Goal: Information Seeking & Learning: Learn about a topic

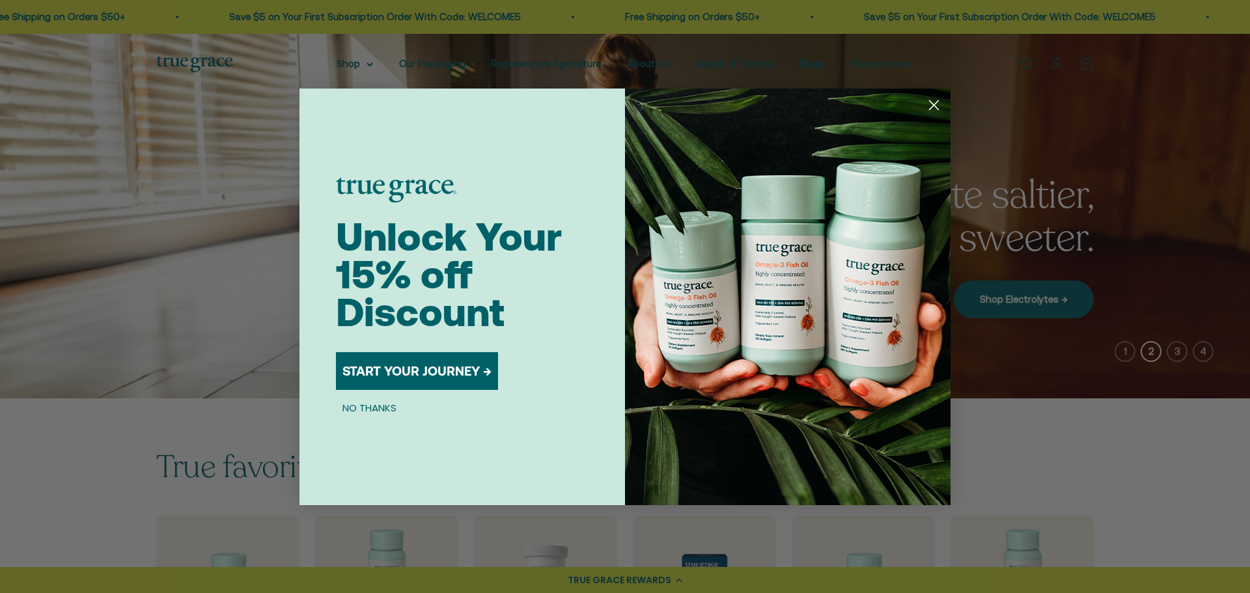
click at [938, 105] on circle "Close dialog" at bounding box center [933, 104] width 21 height 21
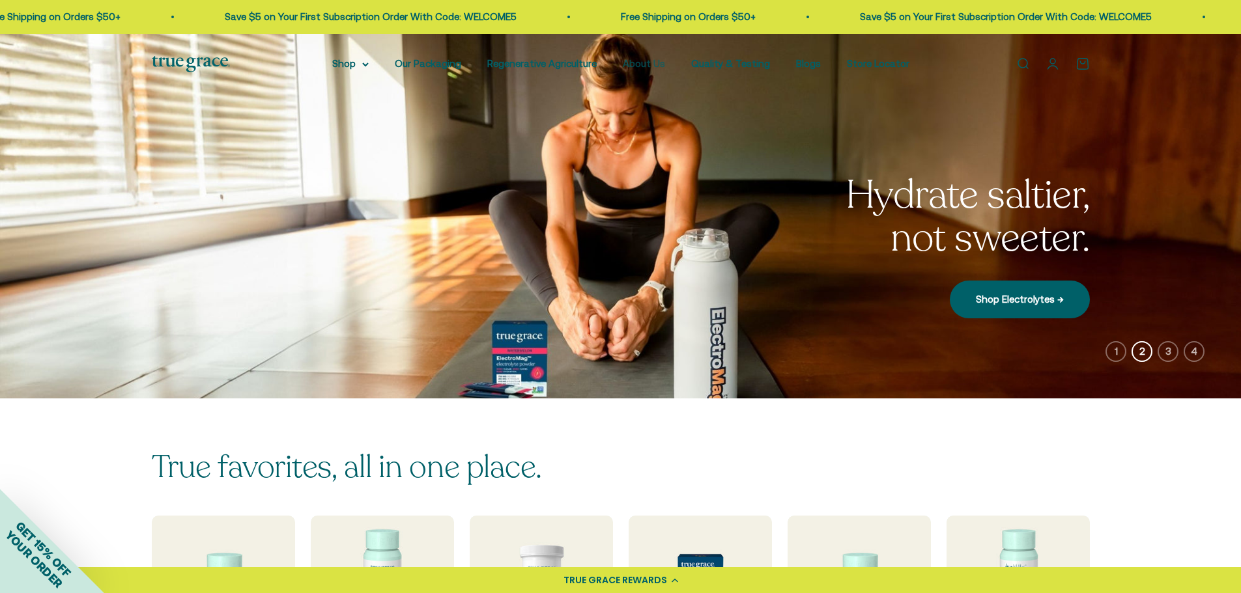
click at [636, 65] on link "About Us" at bounding box center [644, 63] width 42 height 11
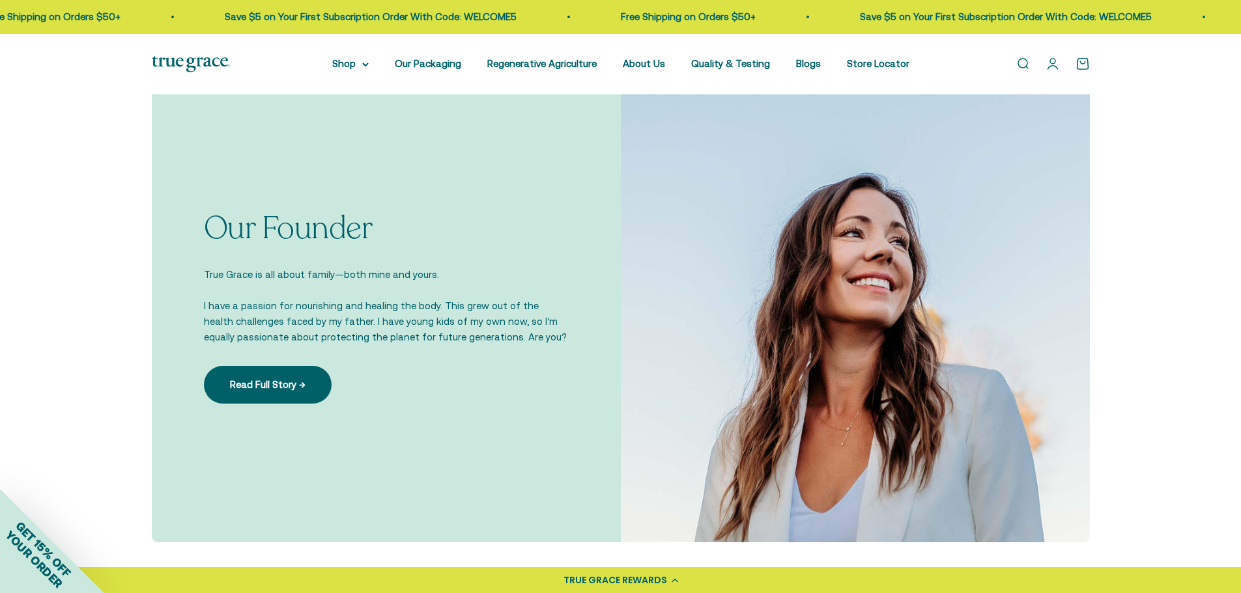
scroll to position [912, 0]
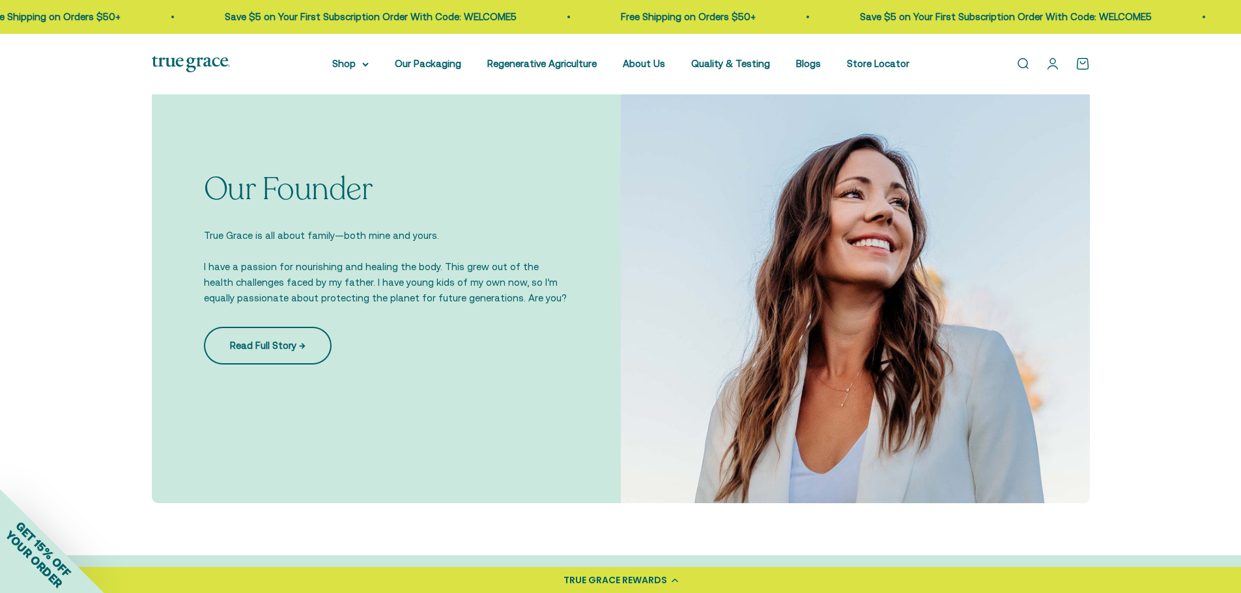
click at [296, 348] on link "Read Full Story →" at bounding box center [268, 346] width 128 height 38
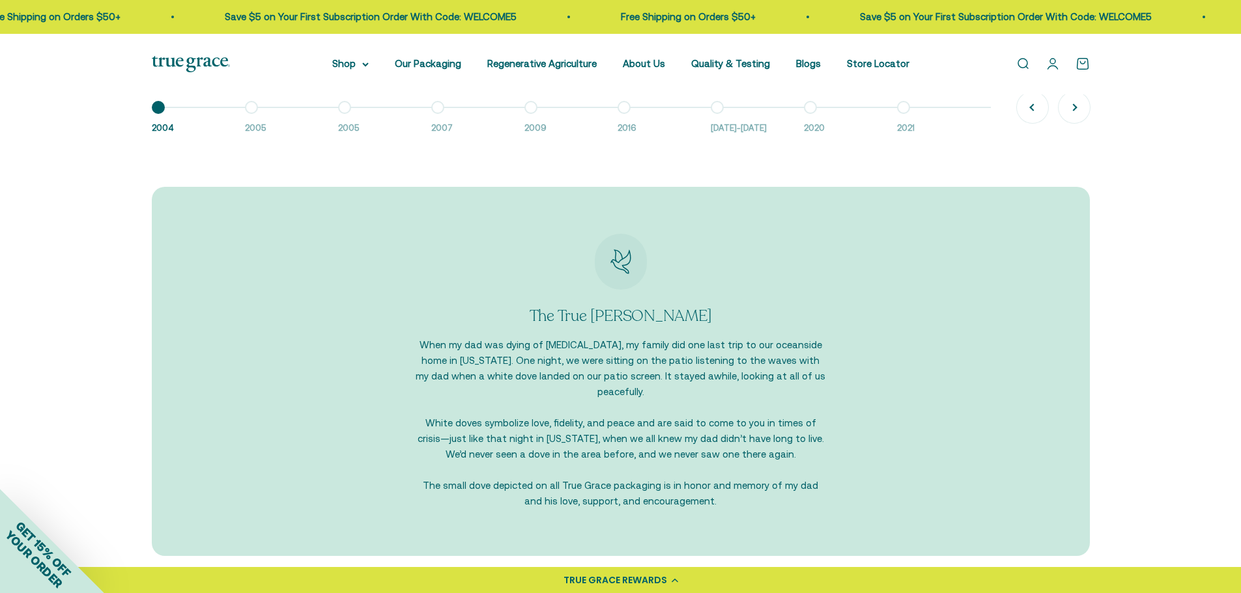
scroll to position [1302, 0]
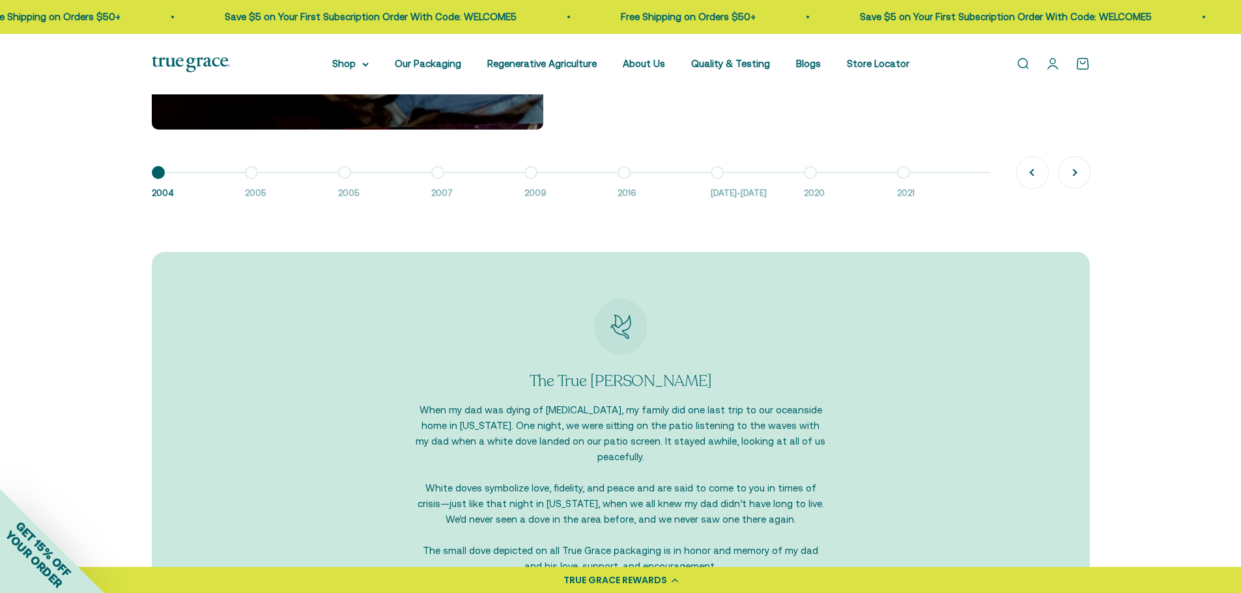
click at [246, 177] on button "Go to item 2 2005" at bounding box center [291, 187] width 93 height 28
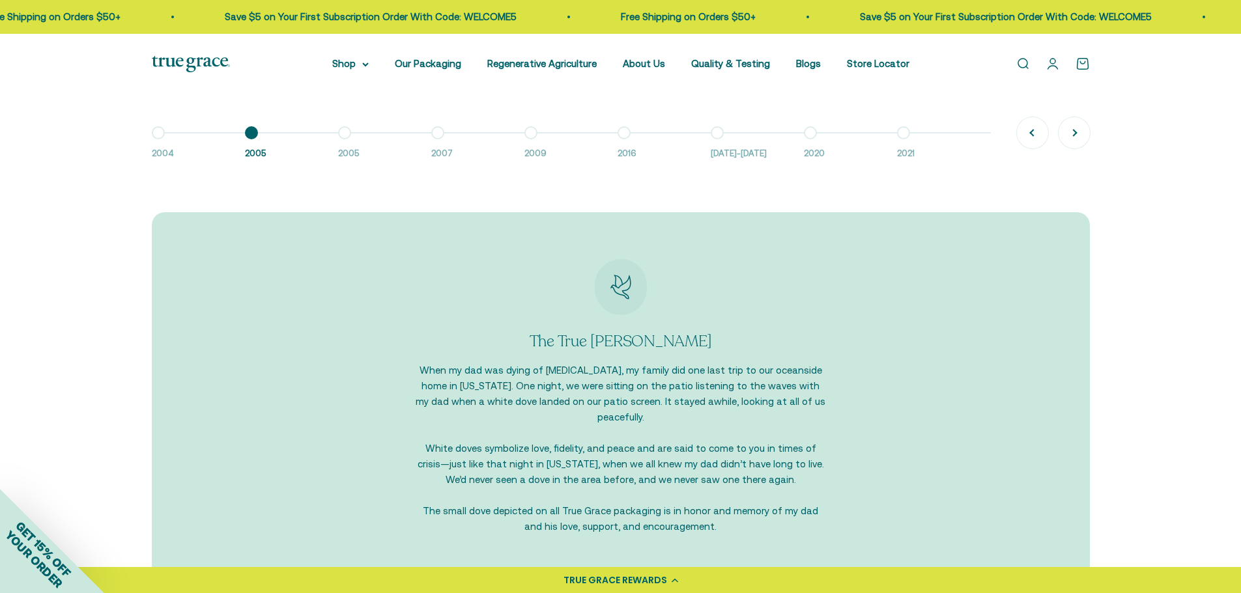
scroll to position [1368, 0]
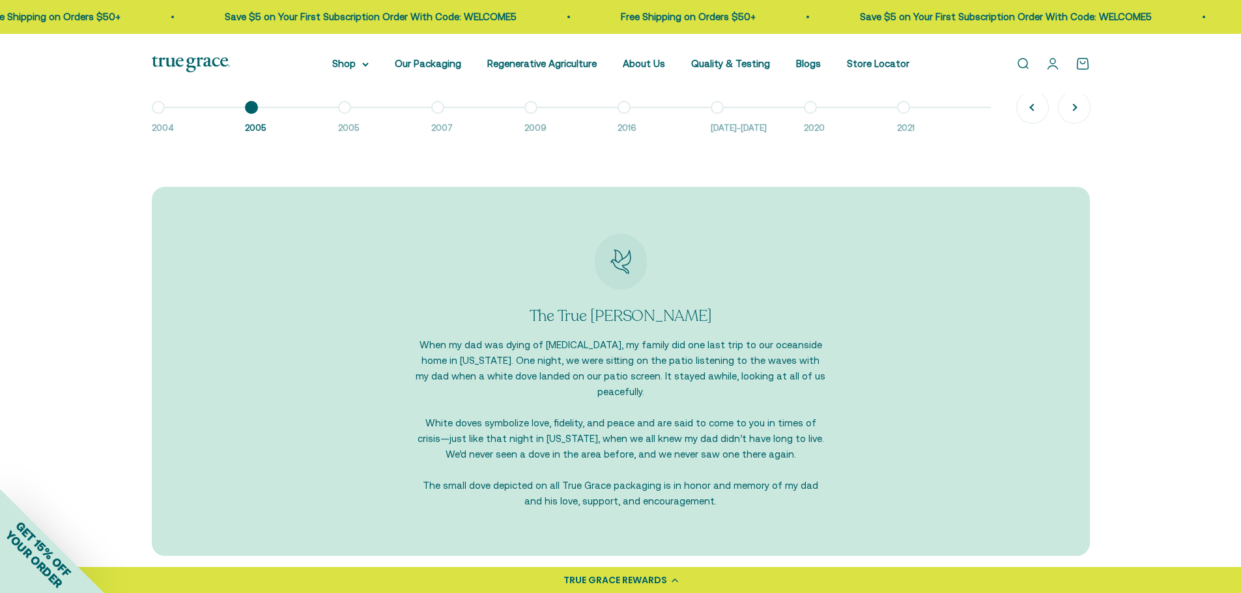
click at [152, 115] on button "Go to item 1 2004" at bounding box center [198, 121] width 93 height 28
click at [235, 108] on button "Go to item 1 2004" at bounding box center [198, 121] width 93 height 28
click at [242, 108] on button "Go to item 1 2004" at bounding box center [198, 121] width 93 height 28
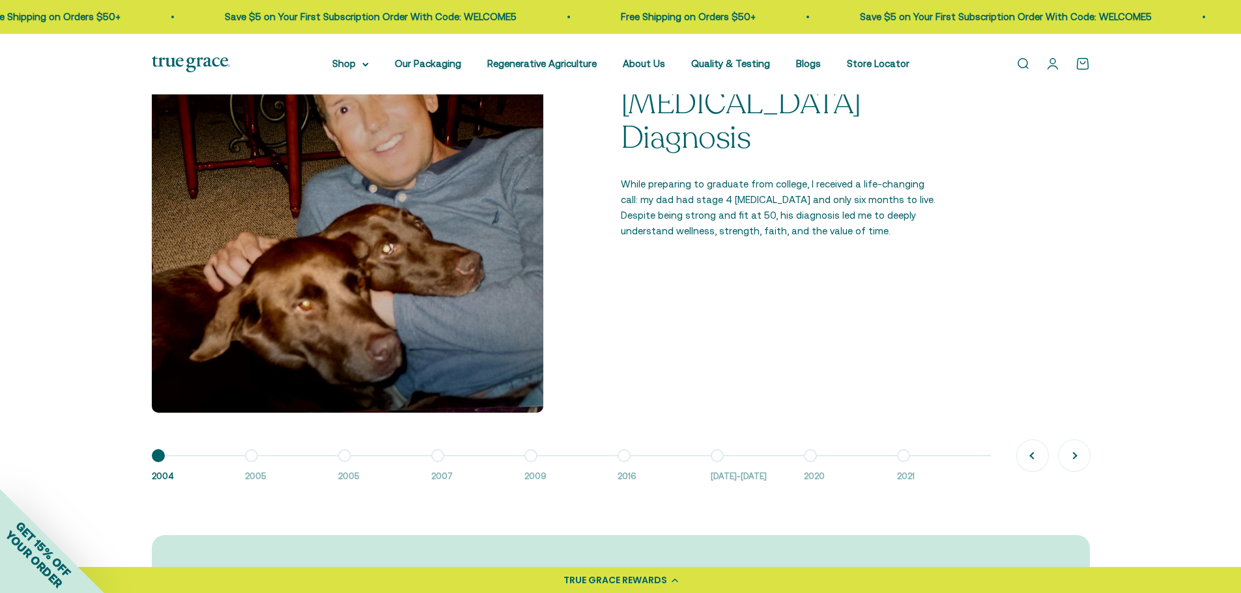
scroll to position [1042, 0]
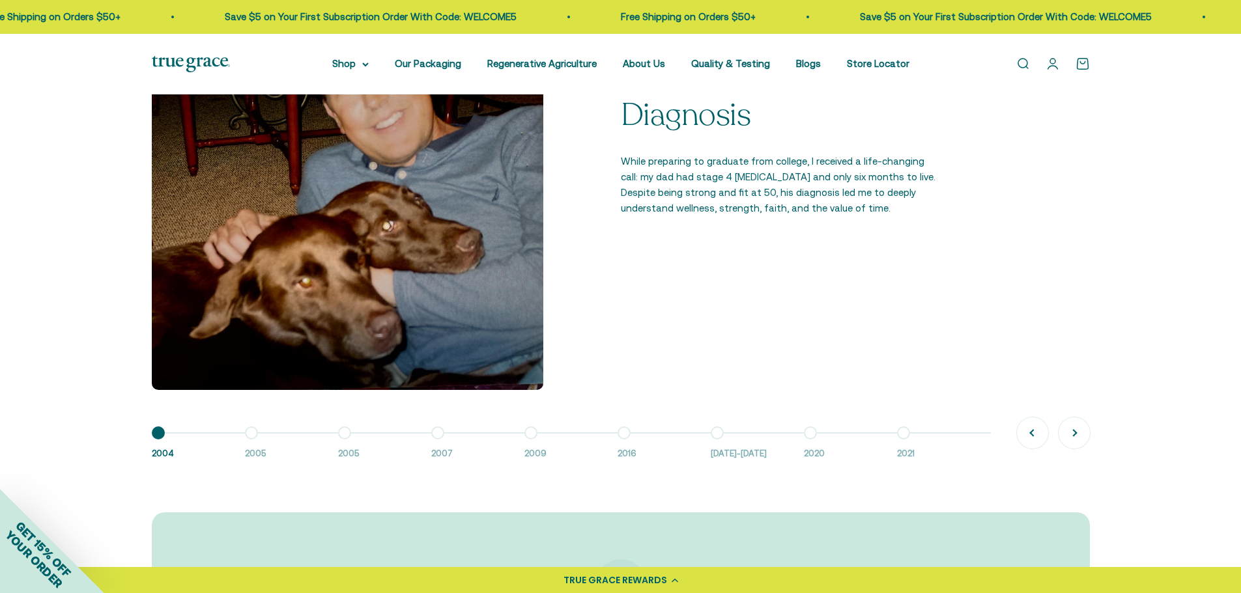
click at [249, 436] on button "Go to item 2 2005" at bounding box center [291, 447] width 93 height 28
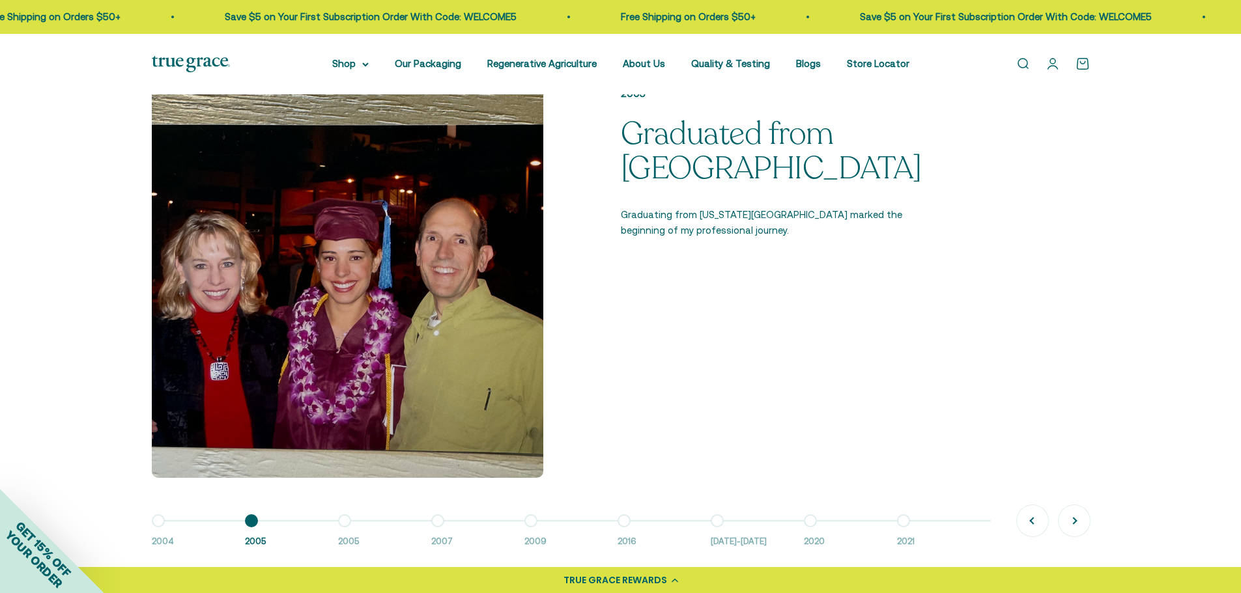
scroll to position [977, 0]
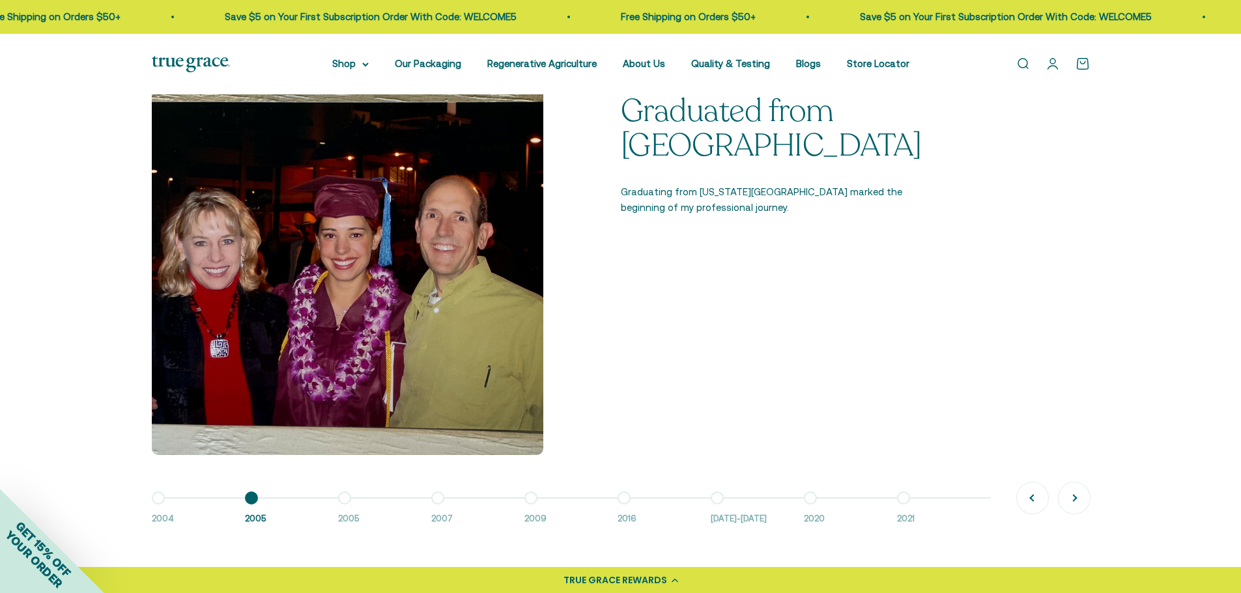
click at [347, 499] on button "Go to item 3 2005" at bounding box center [384, 512] width 93 height 28
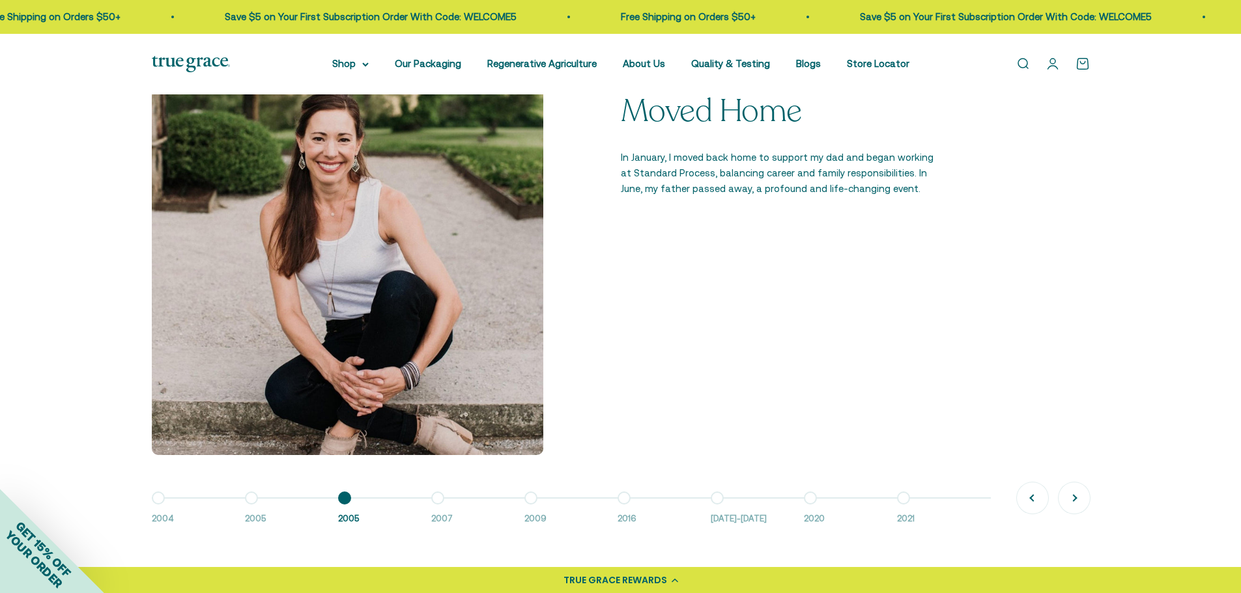
click at [431, 499] on button "Go to item 4 2007" at bounding box center [477, 512] width 93 height 28
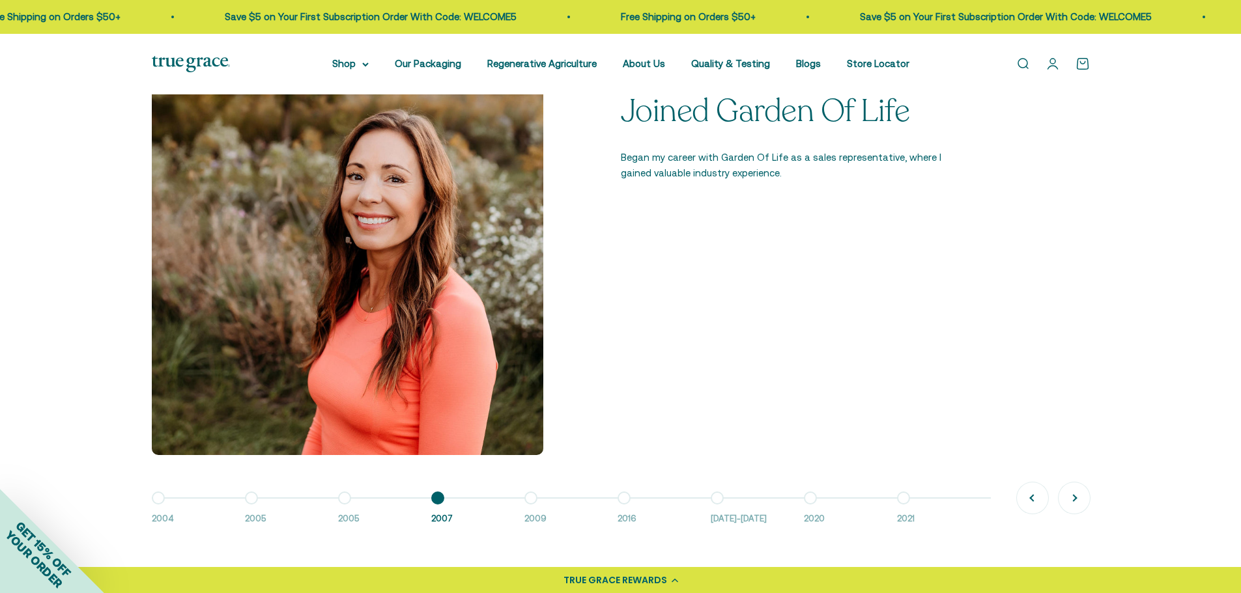
click at [538, 500] on button "Go to item 5 2009" at bounding box center [570, 512] width 93 height 28
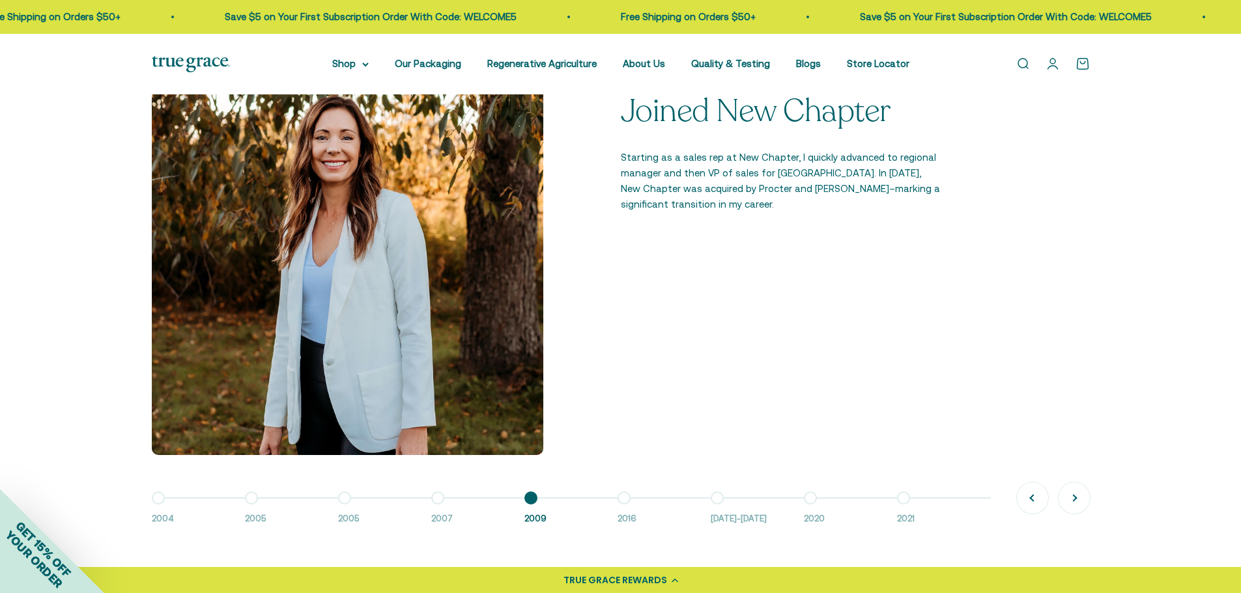
click at [625, 498] on button "Go to item 6 2016" at bounding box center [663, 512] width 93 height 28
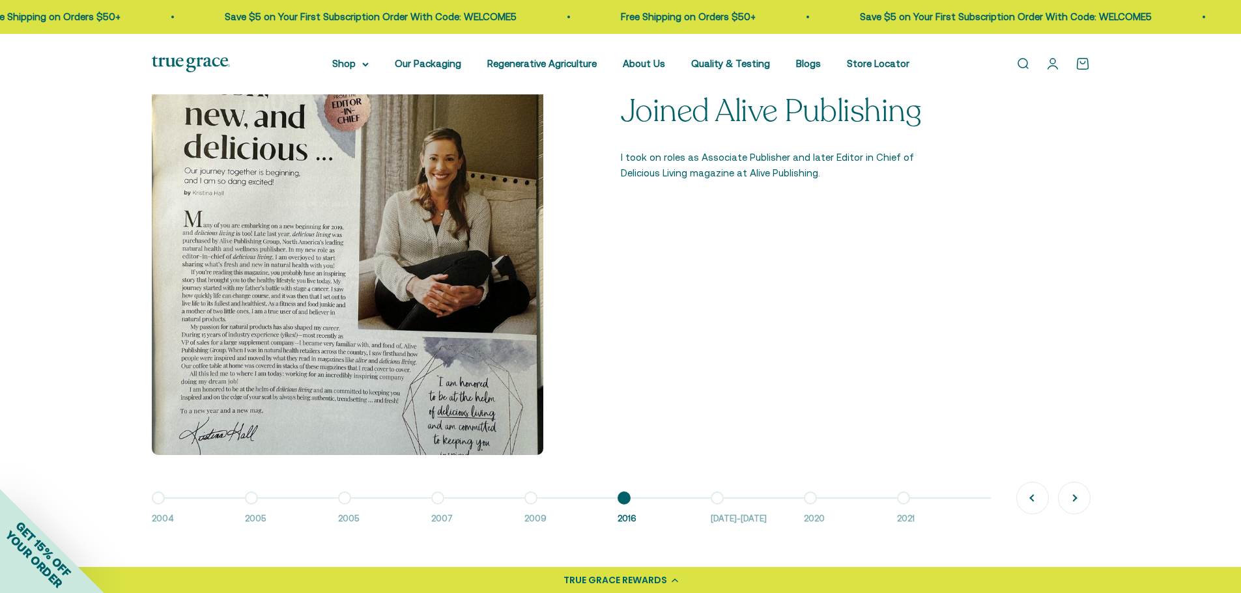
click at [731, 507] on button "Go to item 7 2016-2018" at bounding box center [756, 512] width 93 height 28
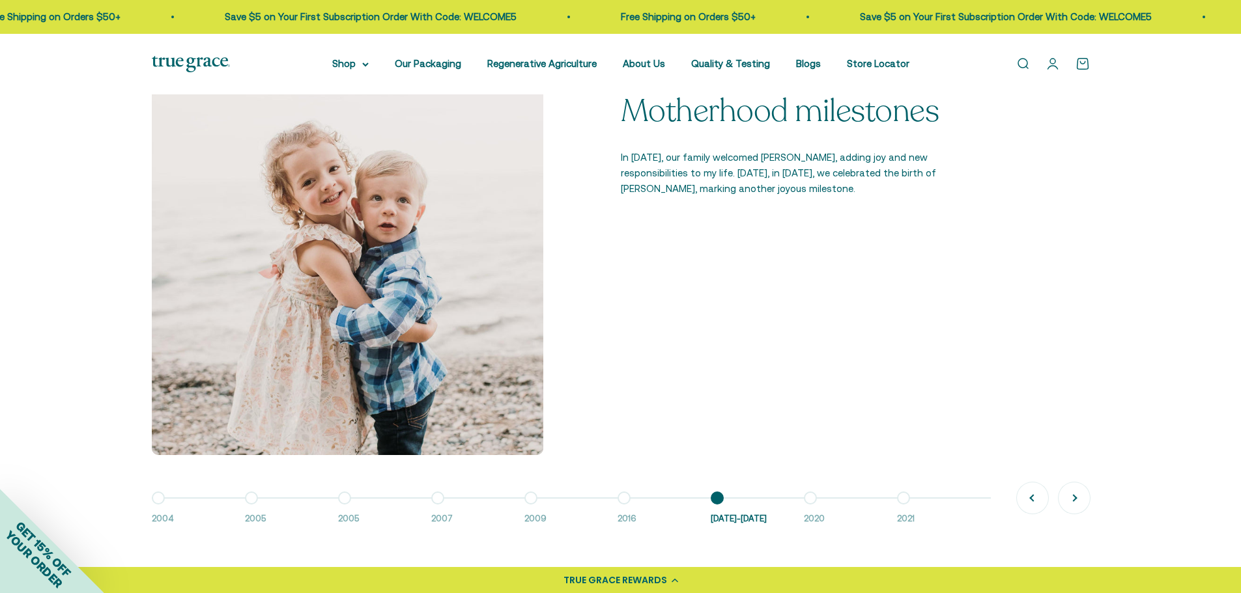
click at [791, 500] on button "Go to item 7 2016-2018" at bounding box center [756, 512] width 93 height 28
click at [809, 498] on button "Go to item 8 2020" at bounding box center [850, 512] width 93 height 28
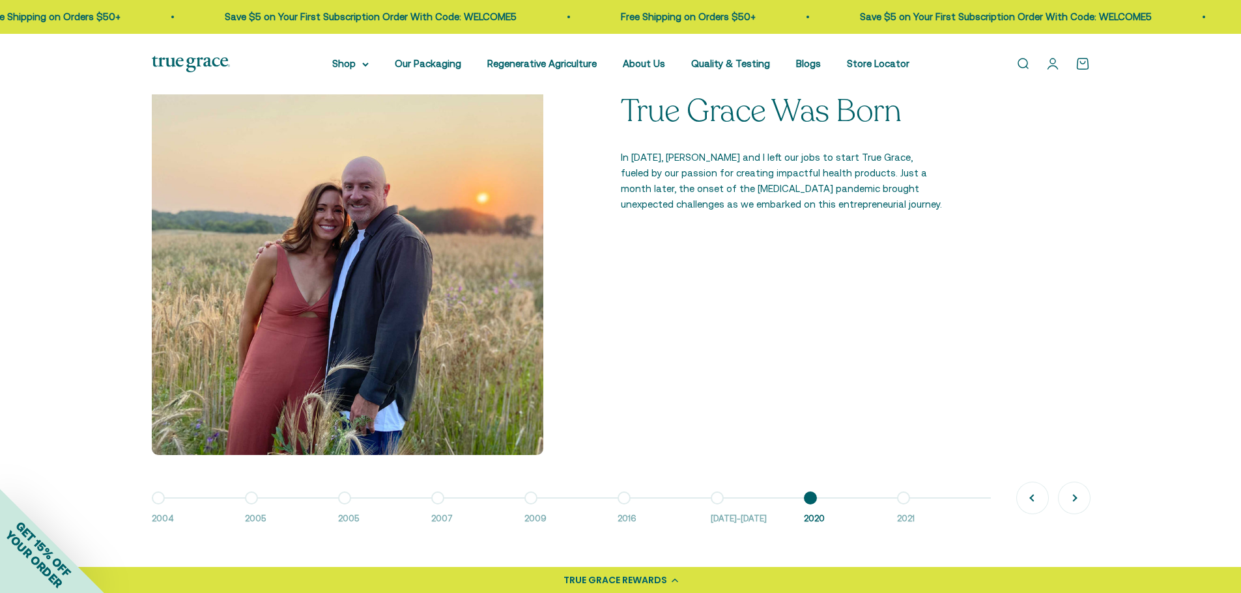
click at [904, 501] on button "Go to item 9 2021" at bounding box center [943, 512] width 93 height 28
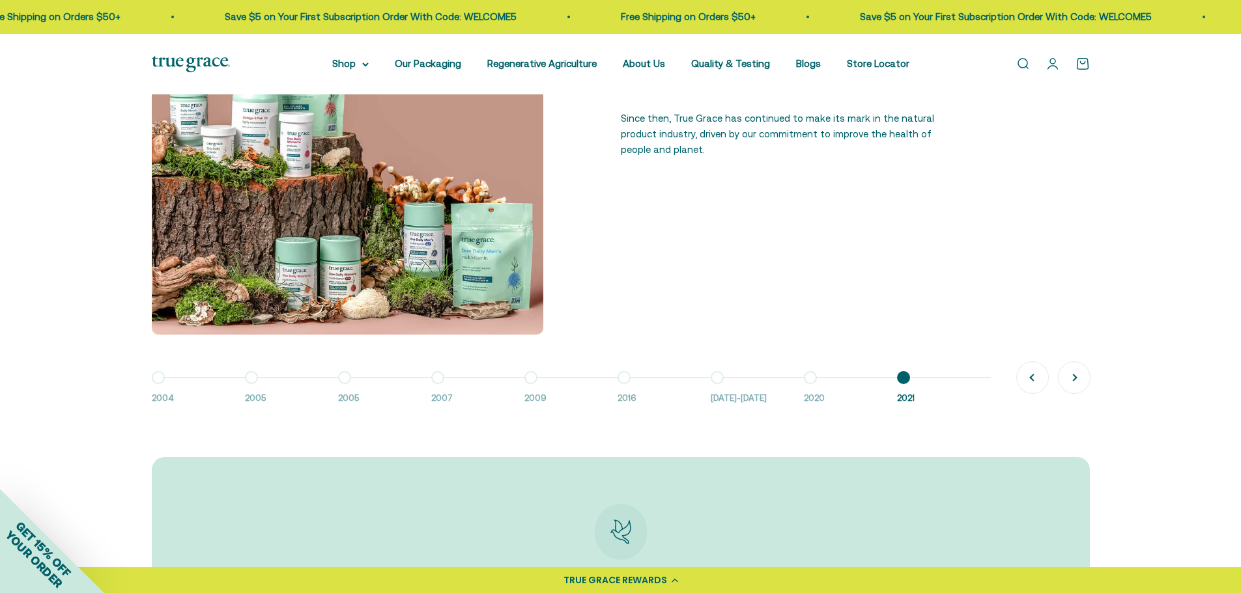
scroll to position [1107, 0]
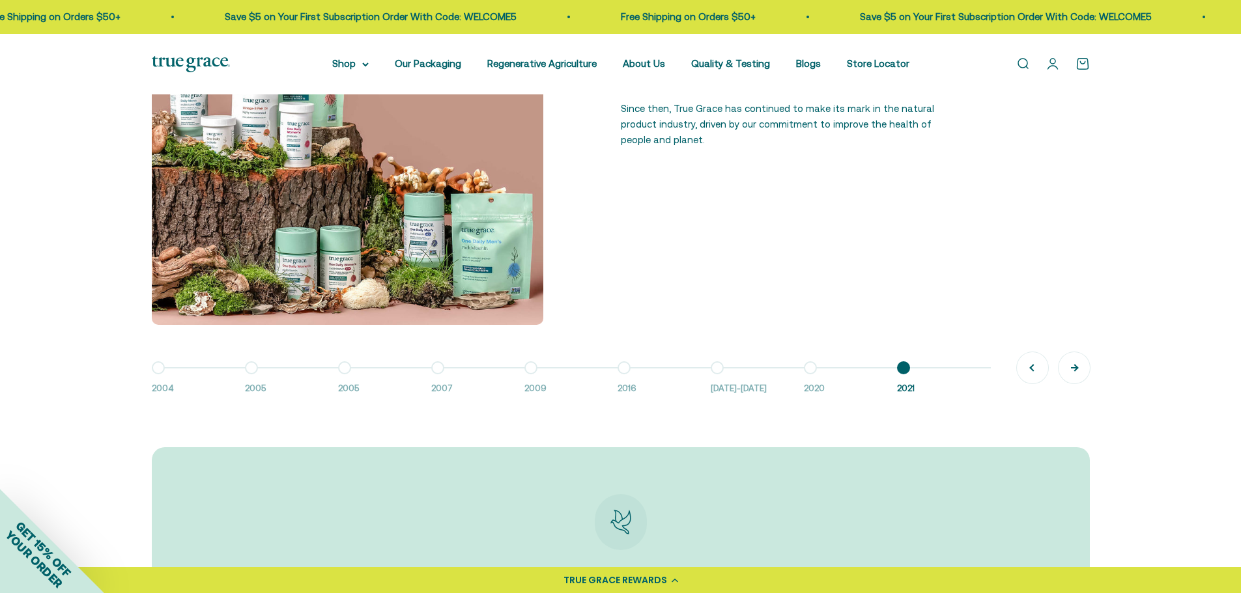
click at [1078, 371] on button "Next" at bounding box center [1073, 367] width 31 height 31
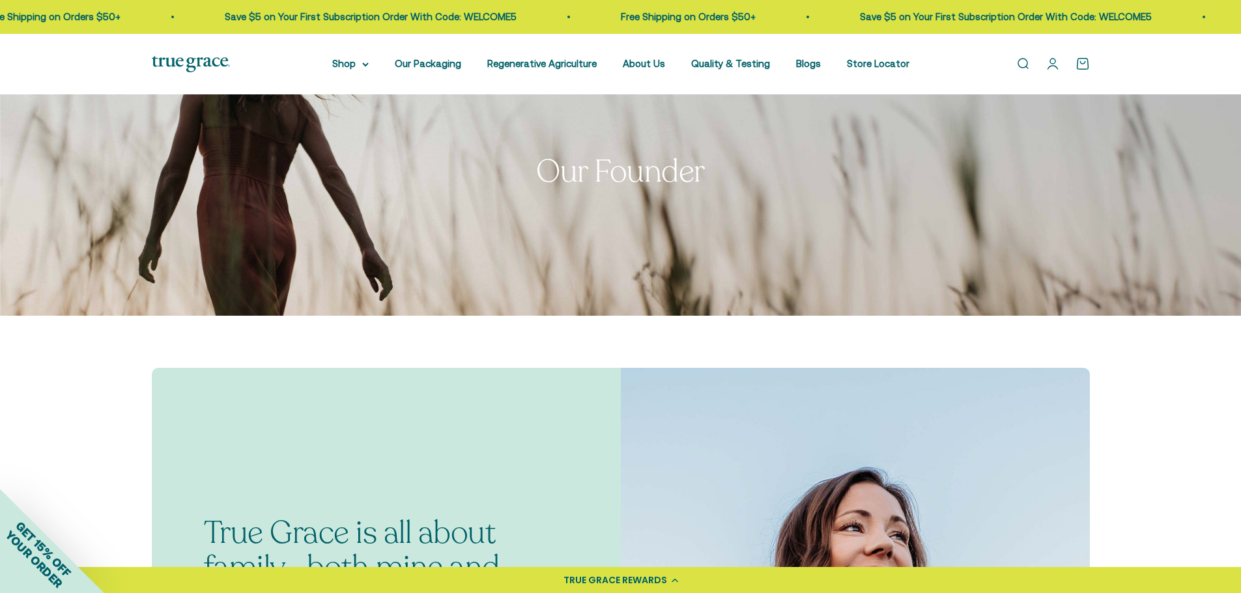
scroll to position [0, 0]
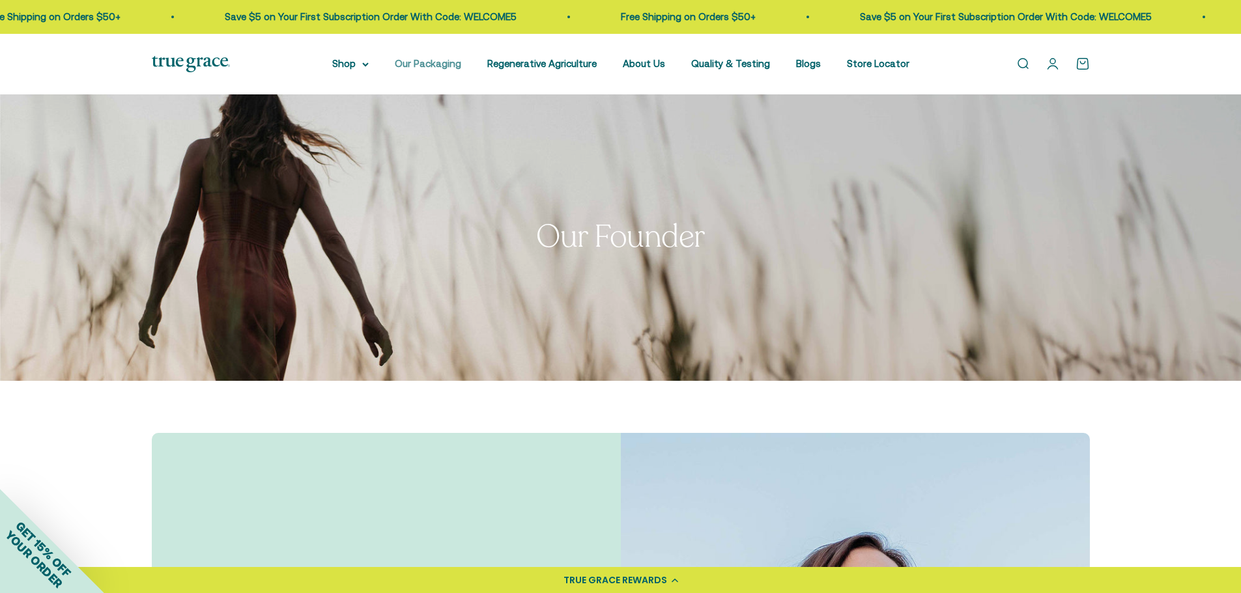
click at [433, 66] on link "Our Packaging" at bounding box center [428, 63] width 66 height 11
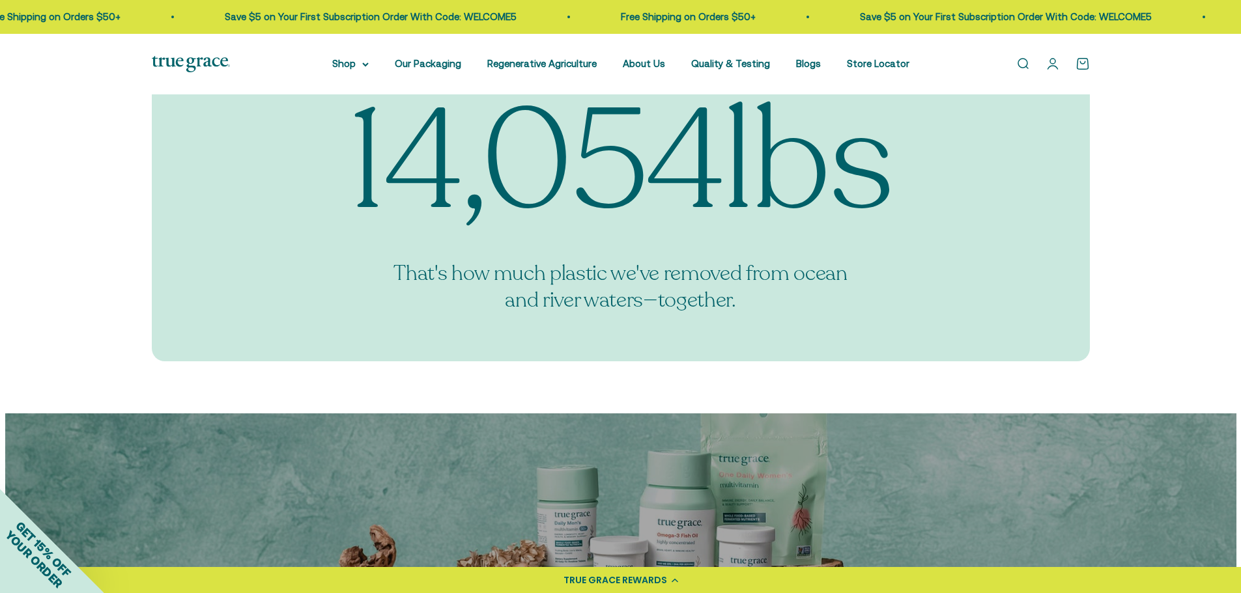
scroll to position [1823, 0]
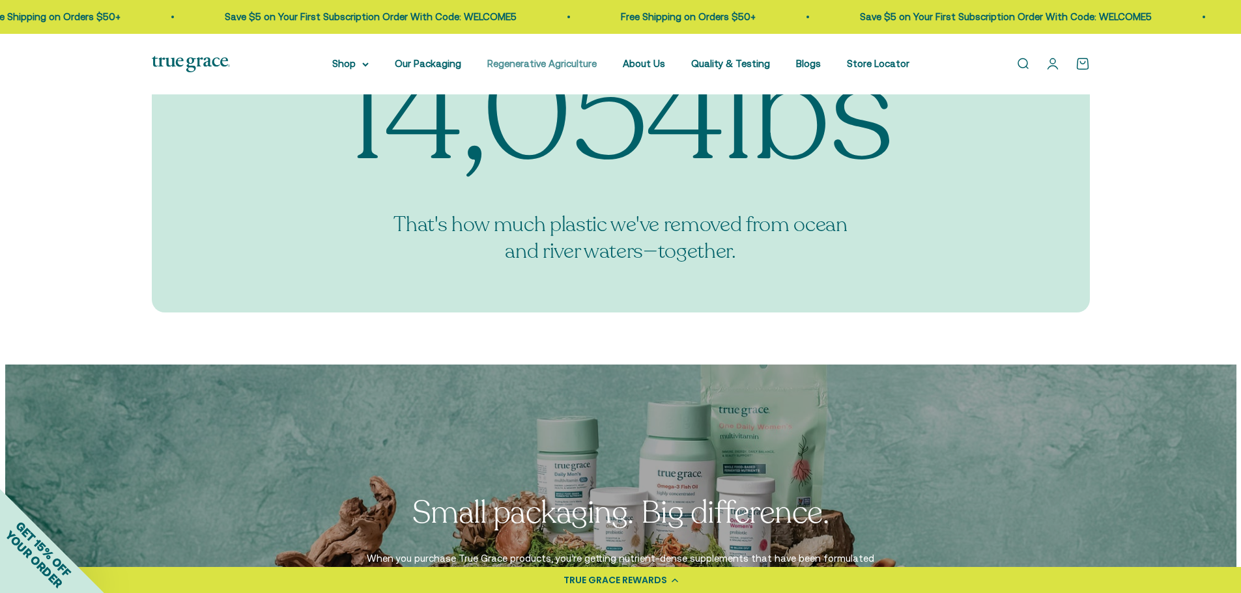
click at [542, 63] on link "Regenerative Agriculture" at bounding box center [541, 63] width 109 height 11
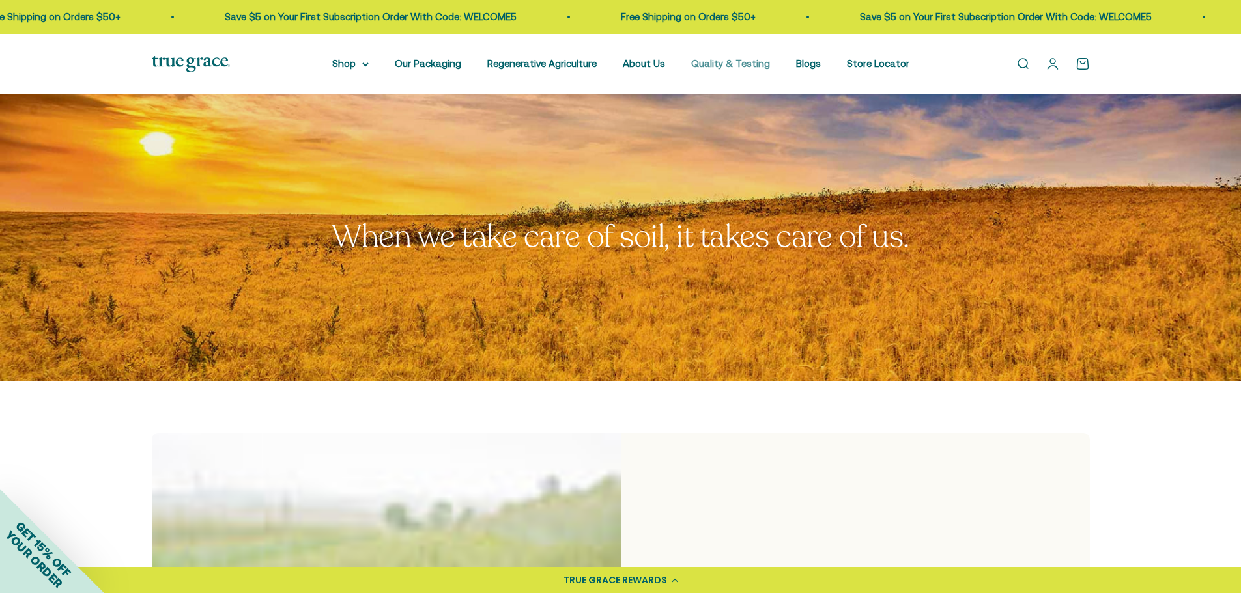
click at [723, 61] on link "Quality & Testing" at bounding box center [730, 63] width 79 height 11
